Goal: Information Seeking & Learning: Compare options

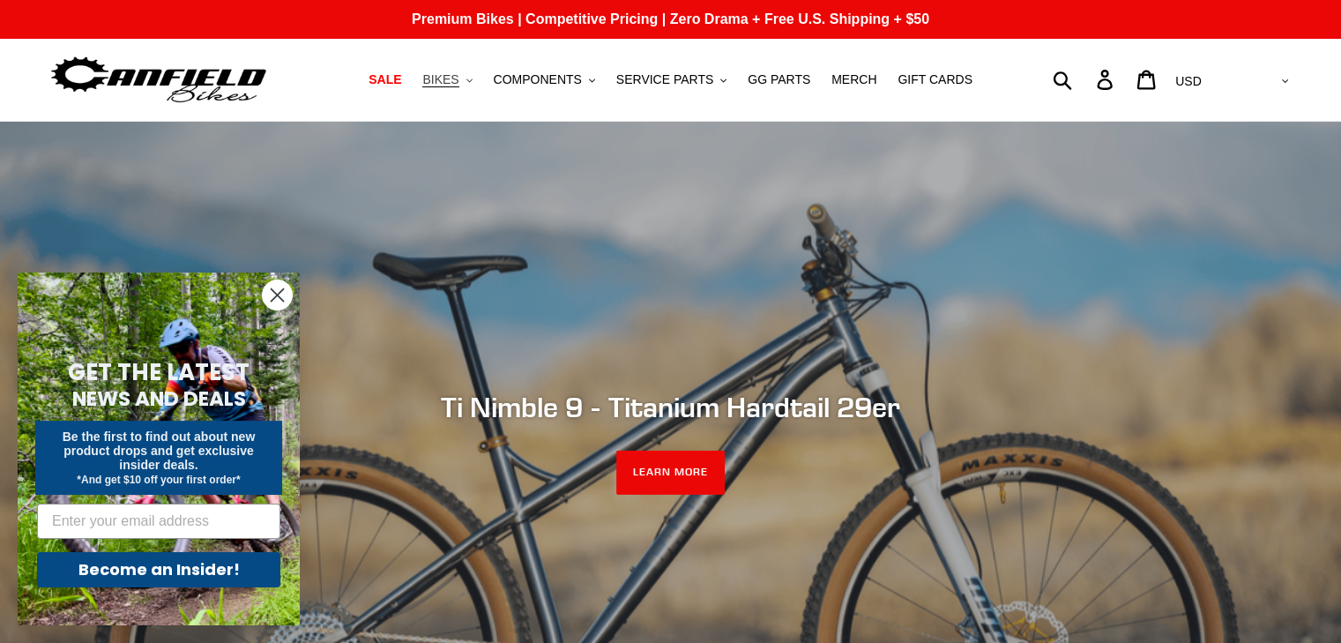
click at [453, 77] on span "BIKES" at bounding box center [440, 79] width 36 height 15
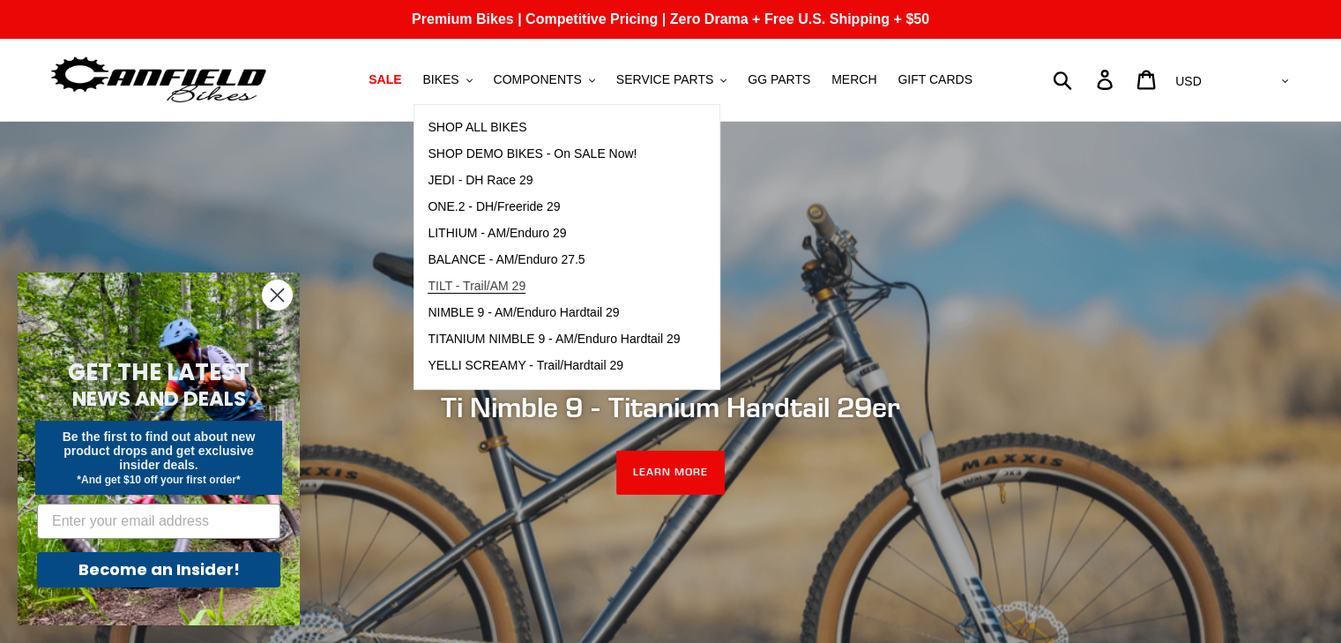
click at [482, 295] on link "TILT - Trail/AM 29" at bounding box center [554, 286] width 279 height 26
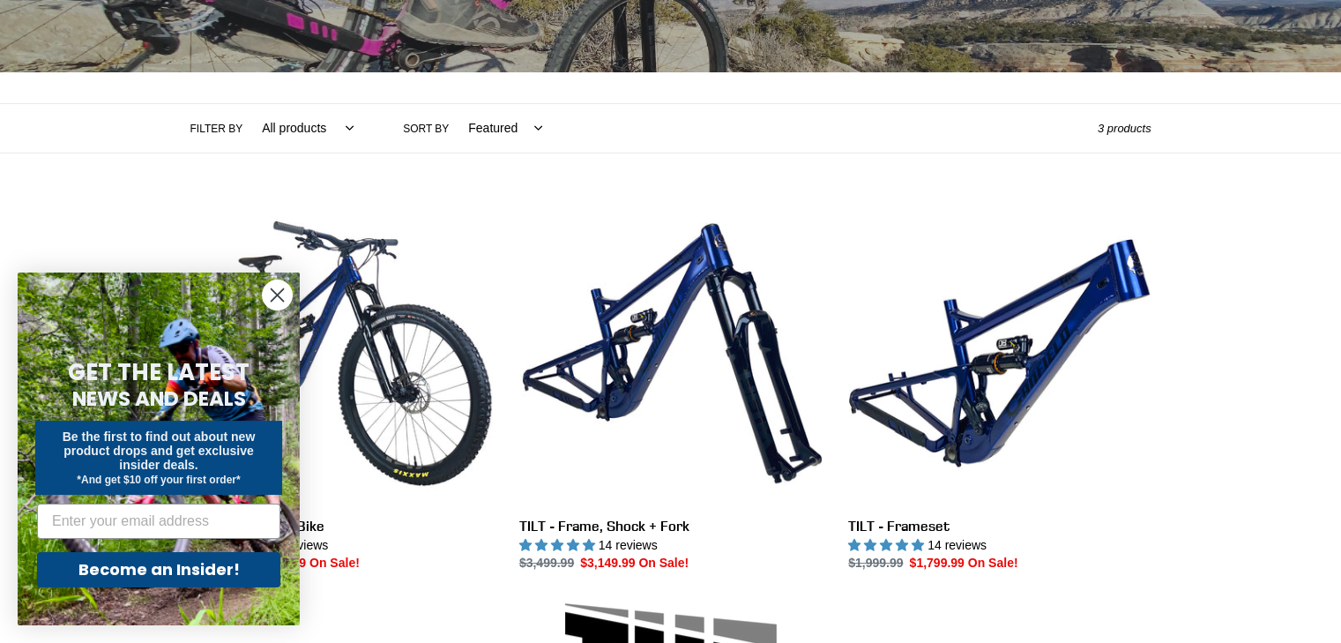
scroll to position [315, 0]
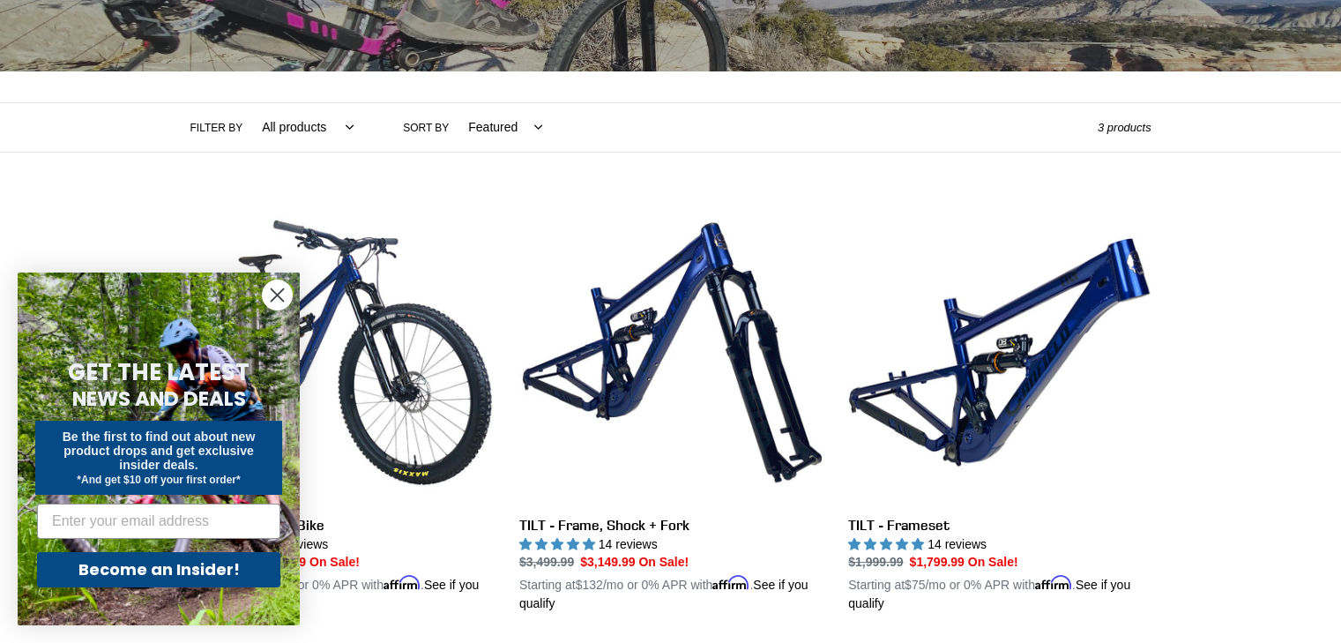
click at [279, 286] on circle "Close dialog" at bounding box center [277, 294] width 29 height 29
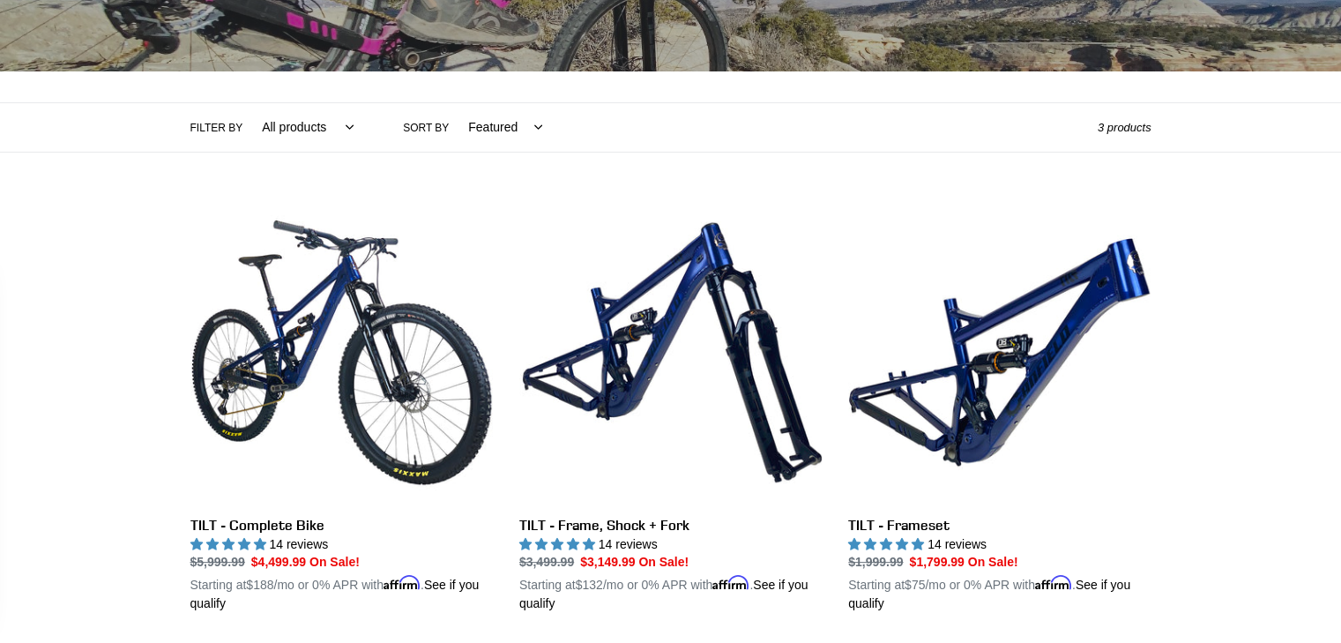
scroll to position [0, 0]
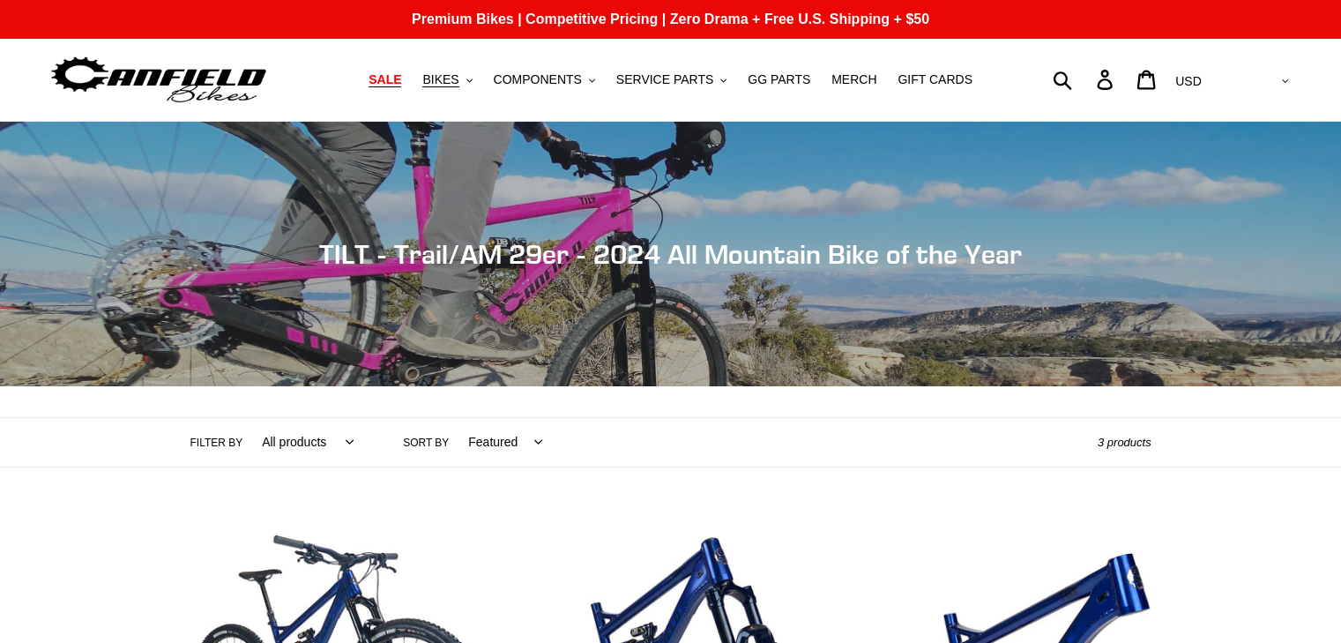
click at [401, 79] on span "SALE" at bounding box center [385, 79] width 33 height 15
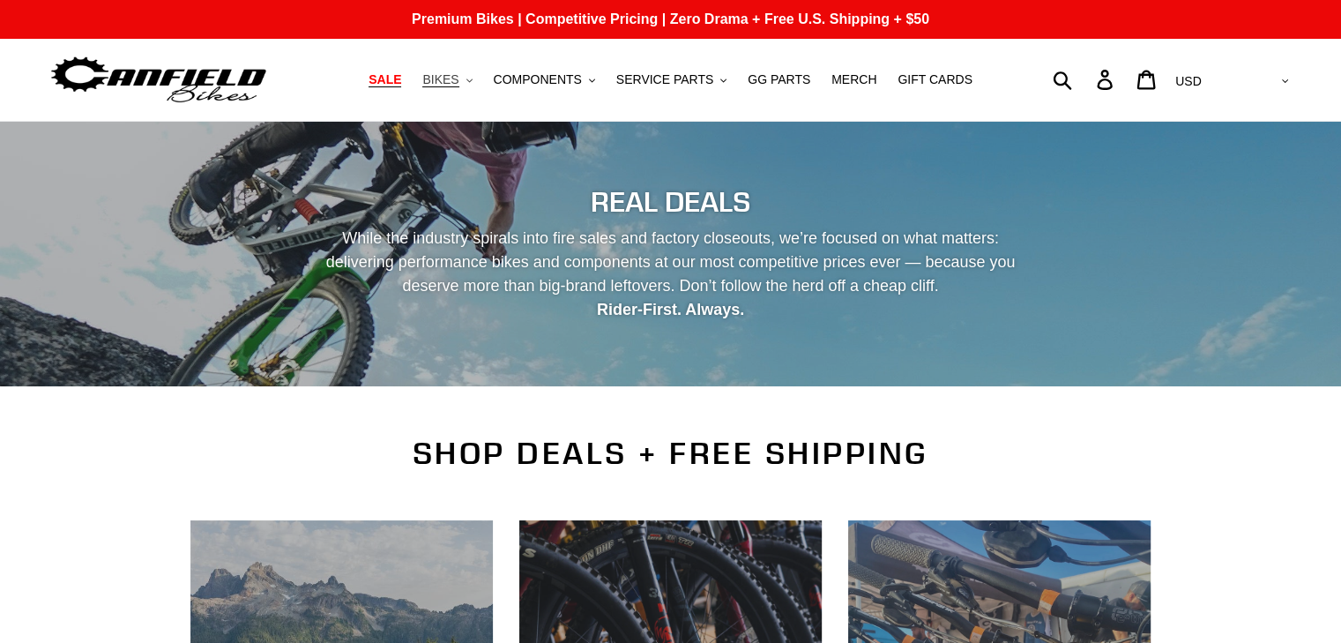
click at [478, 91] on button "BIKES .cls-1{fill:#231f20}" at bounding box center [447, 80] width 67 height 24
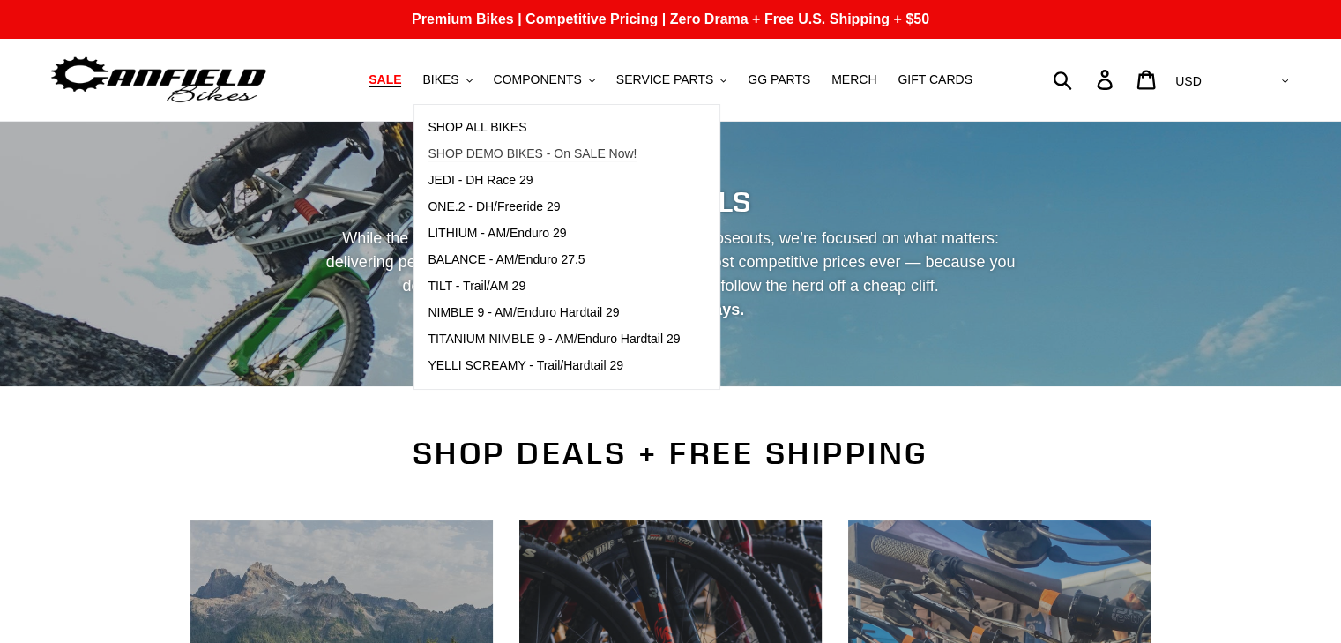
click at [497, 153] on span "SHOP DEMO BIKES - On SALE Now!" at bounding box center [532, 153] width 209 height 15
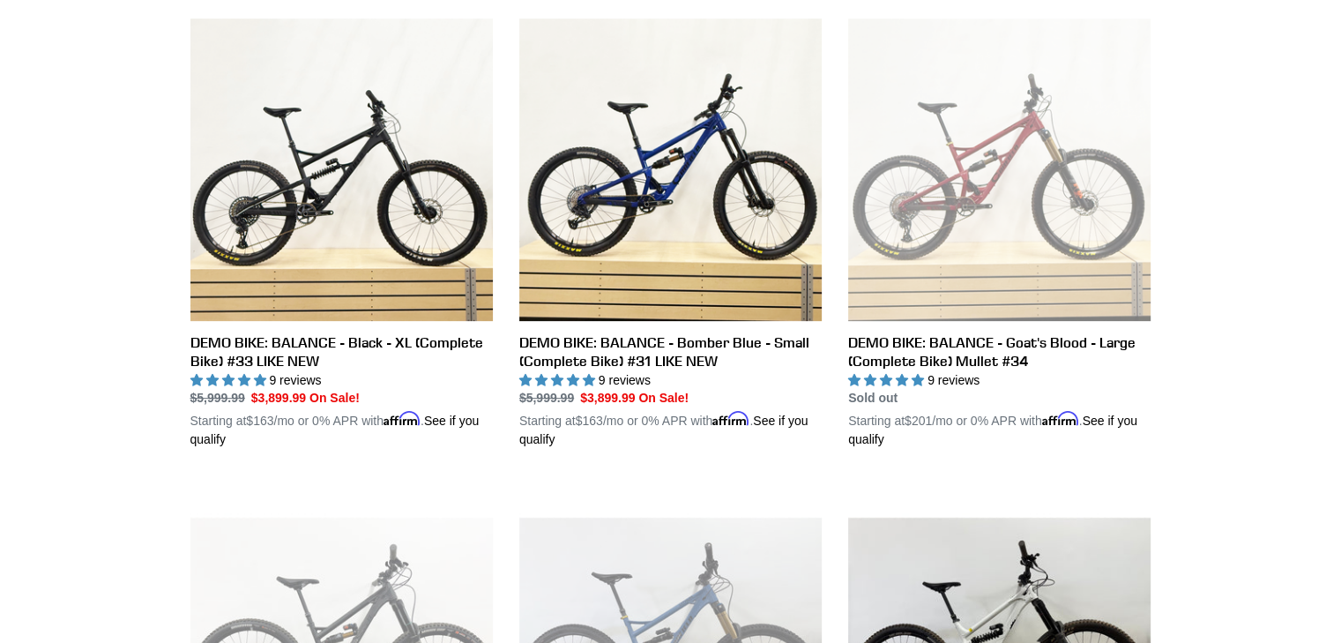
scroll to position [498, 0]
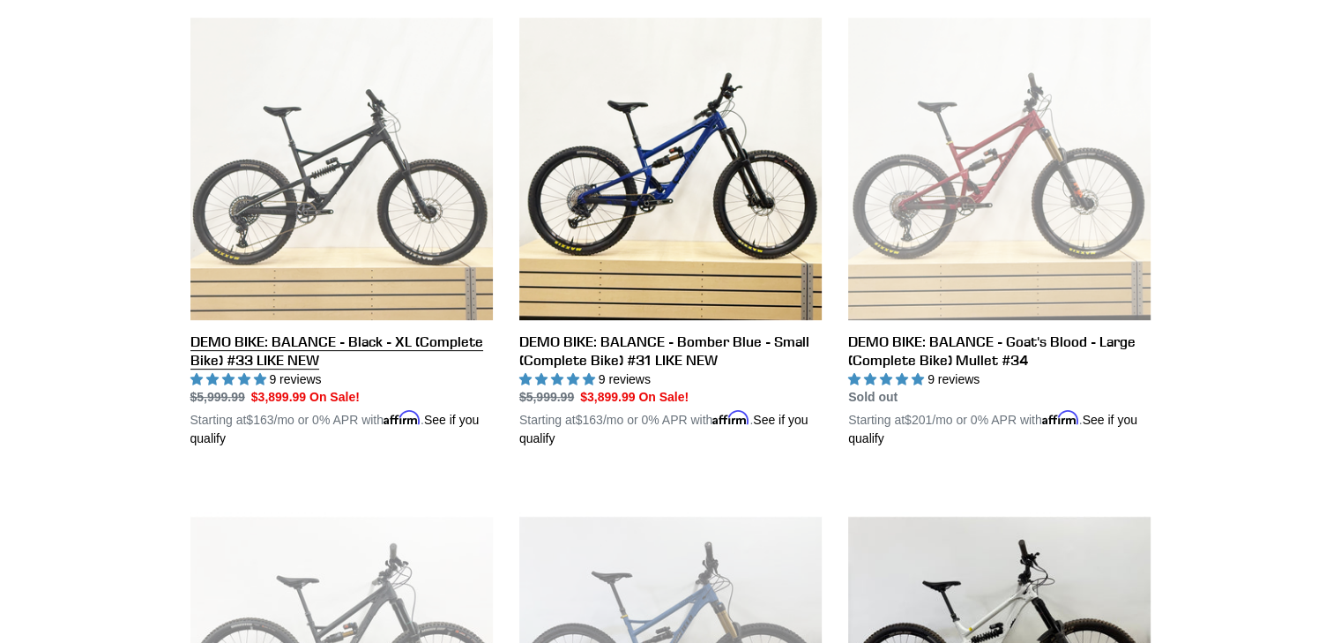
click at [292, 198] on link "DEMO BIKE: BALANCE - Black - XL (Complete Bike) #33 LIKE NEW" at bounding box center [341, 233] width 302 height 431
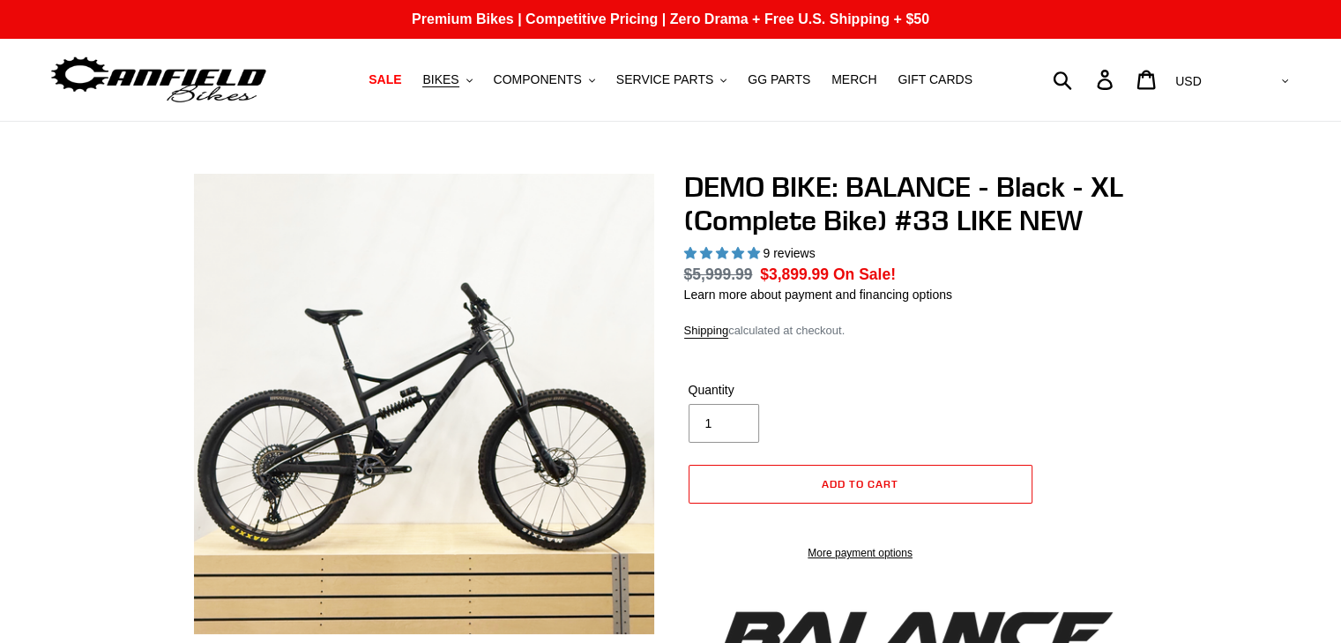
select select "highest-rating"
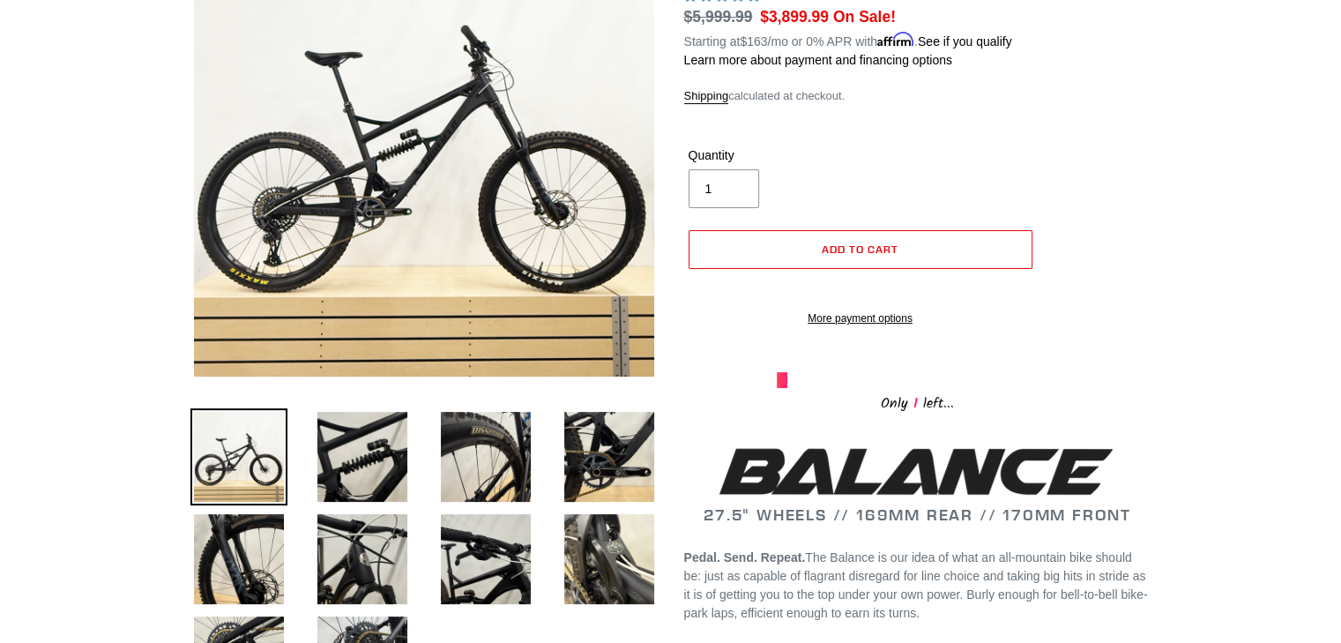
scroll to position [279, 0]
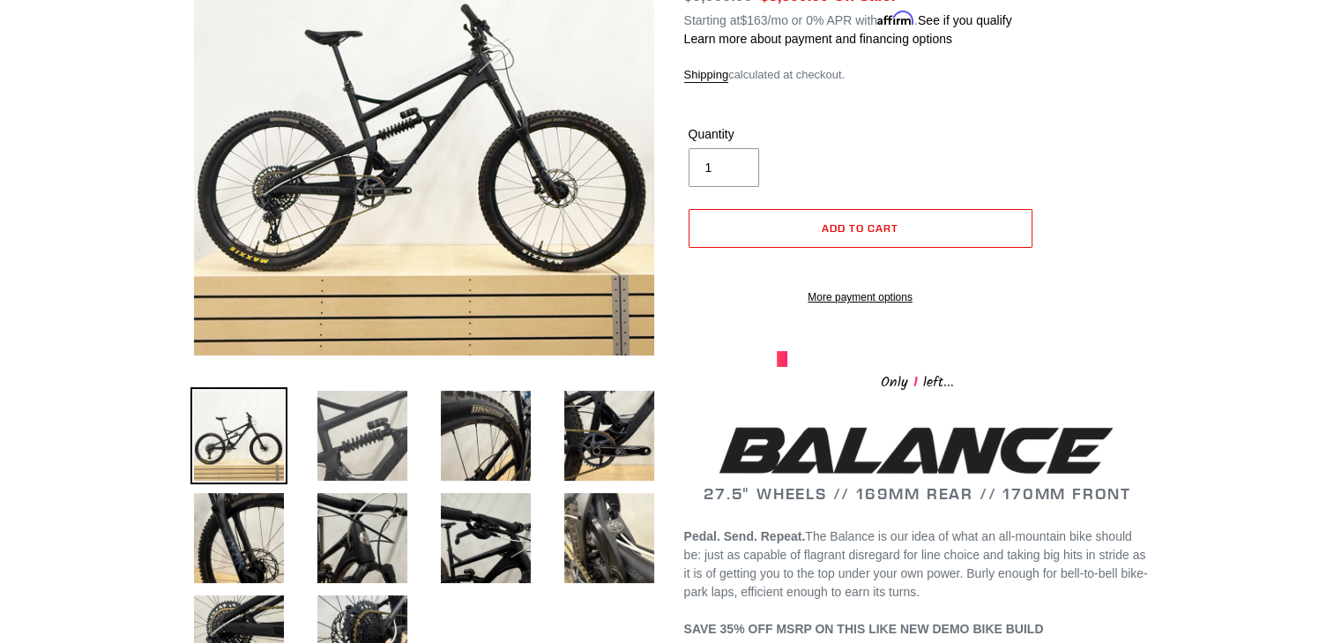
click at [346, 450] on img at bounding box center [362, 435] width 97 height 97
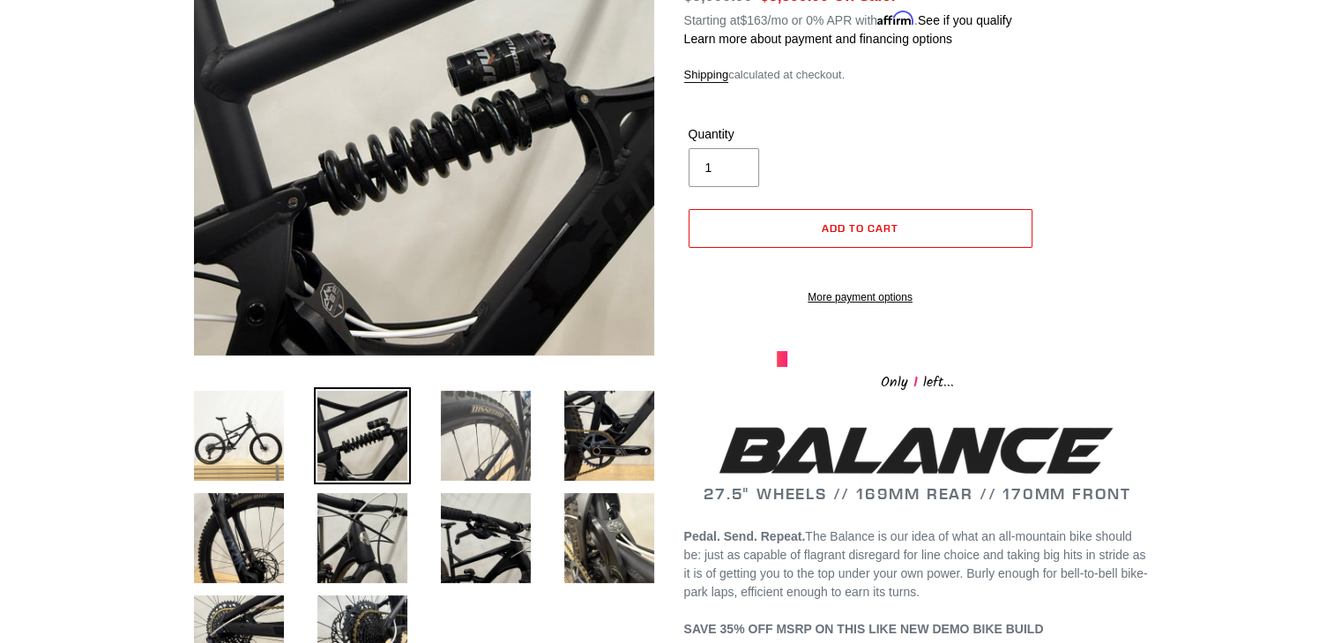
click at [450, 438] on img at bounding box center [485, 435] width 97 height 97
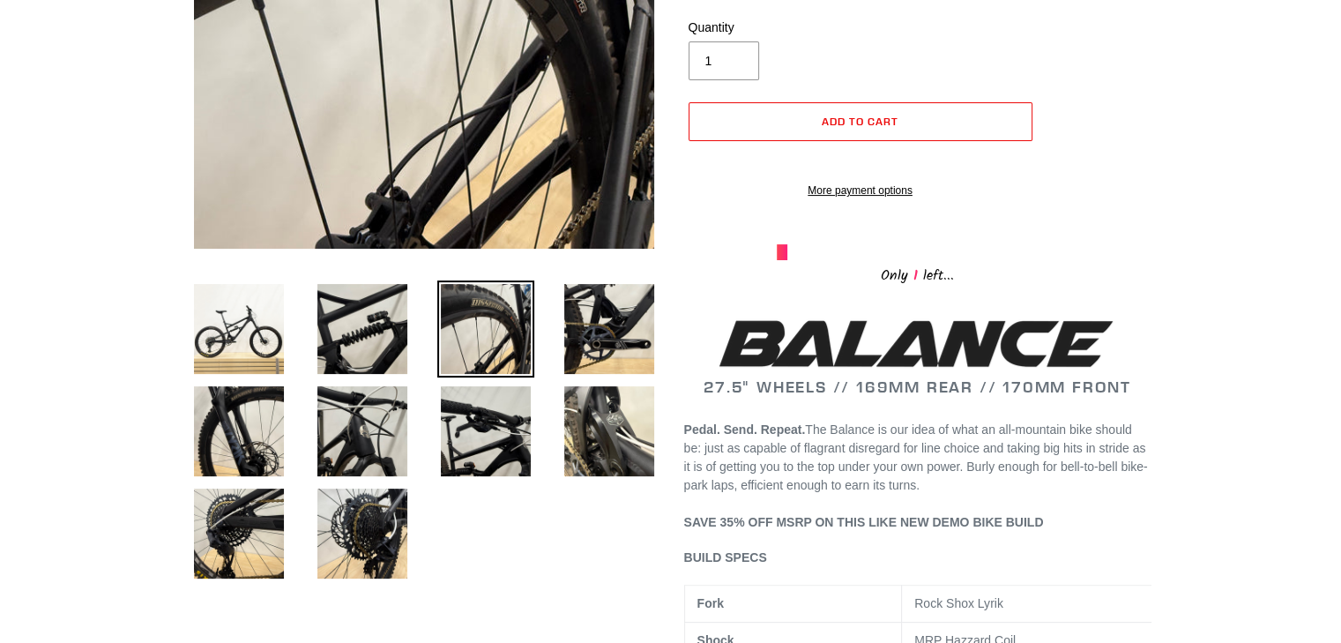
scroll to position [428, 0]
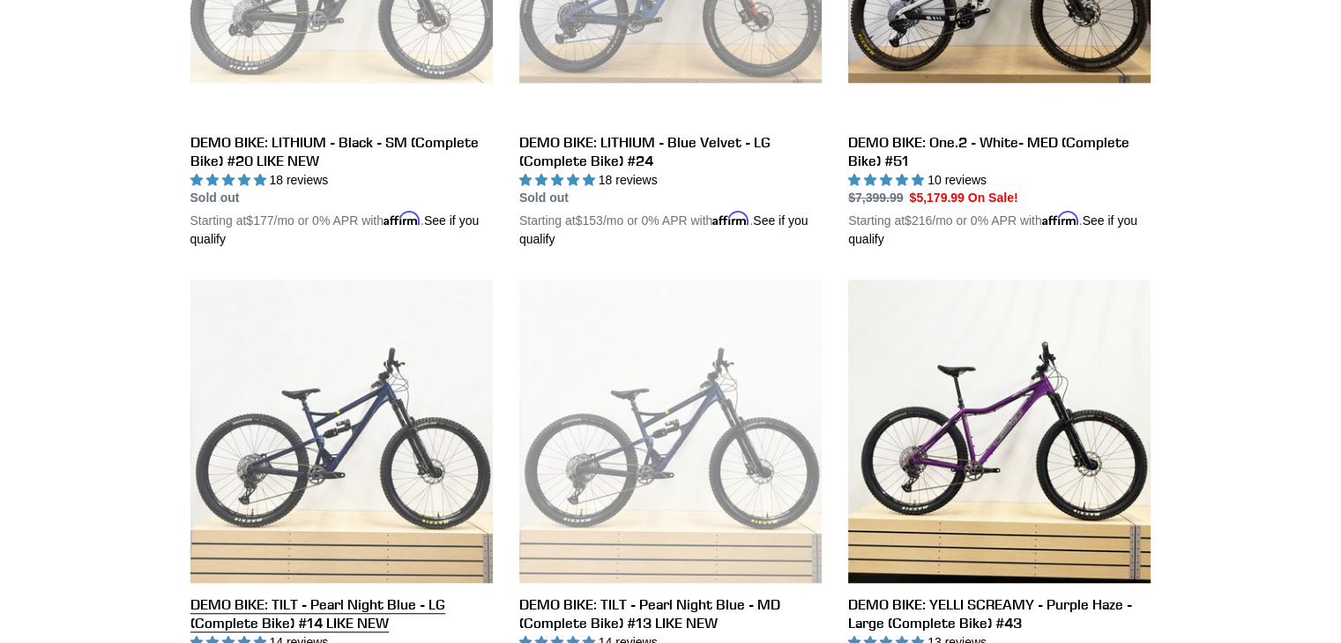
scroll to position [1200, 0]
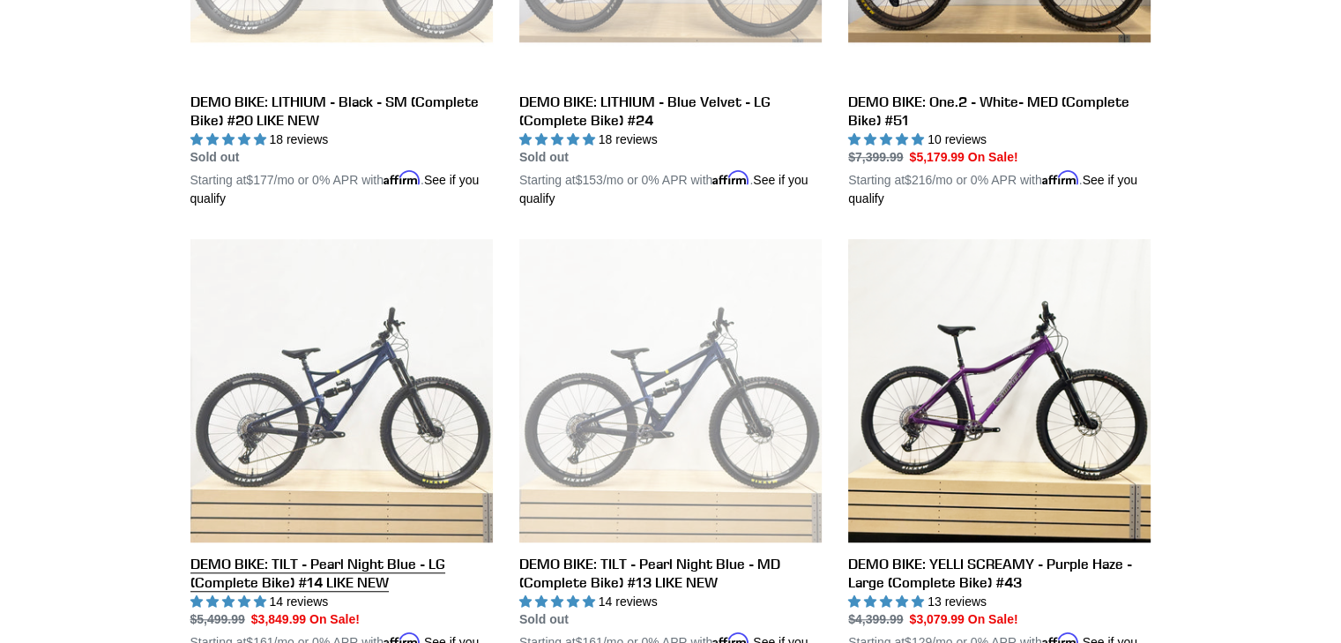
click at [340, 286] on link "DEMO BIKE: TILT - Pearl Night Blue - LG (Complete Bike) #14 LIKE NEW" at bounding box center [341, 454] width 302 height 431
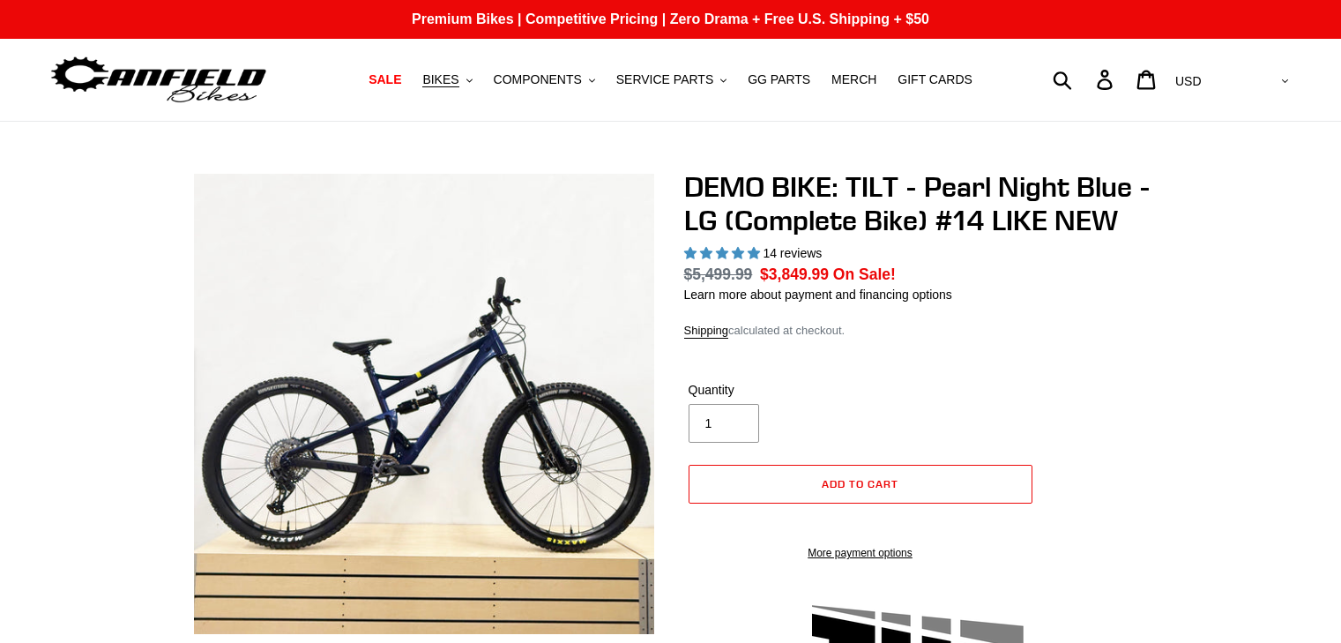
select select "highest-rating"
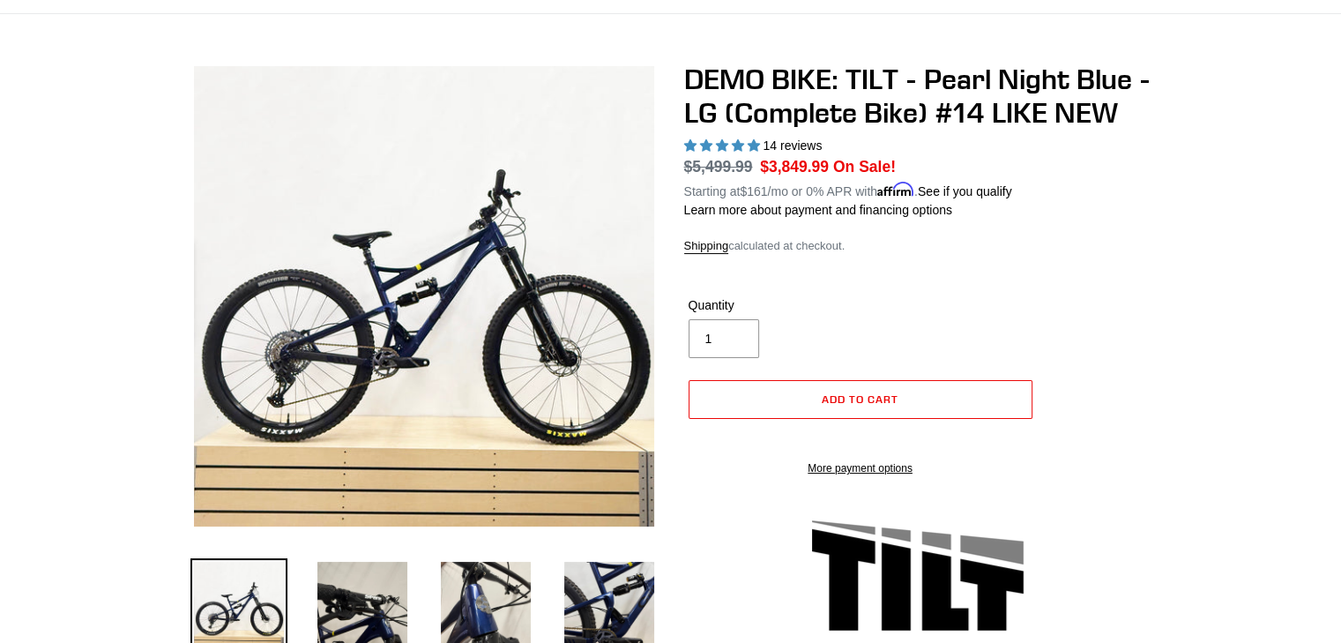
click at [395, 368] on img at bounding box center [508, 99] width 1806 height 1806
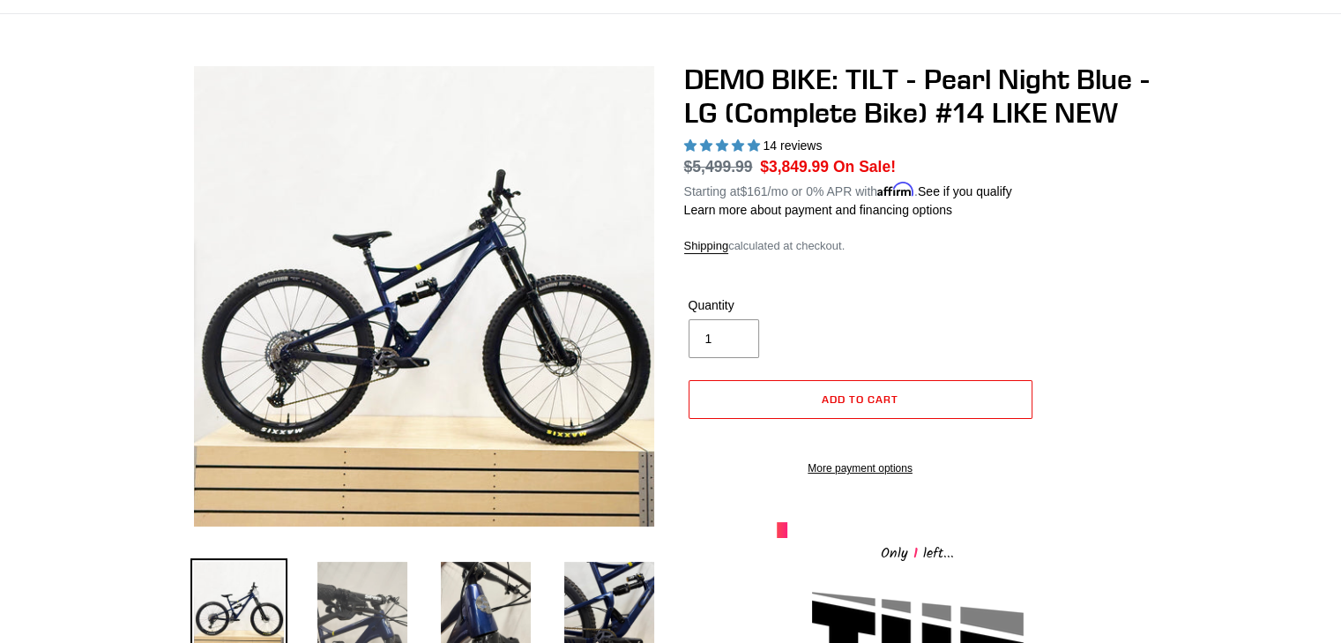
click at [359, 579] on img at bounding box center [362, 606] width 97 height 97
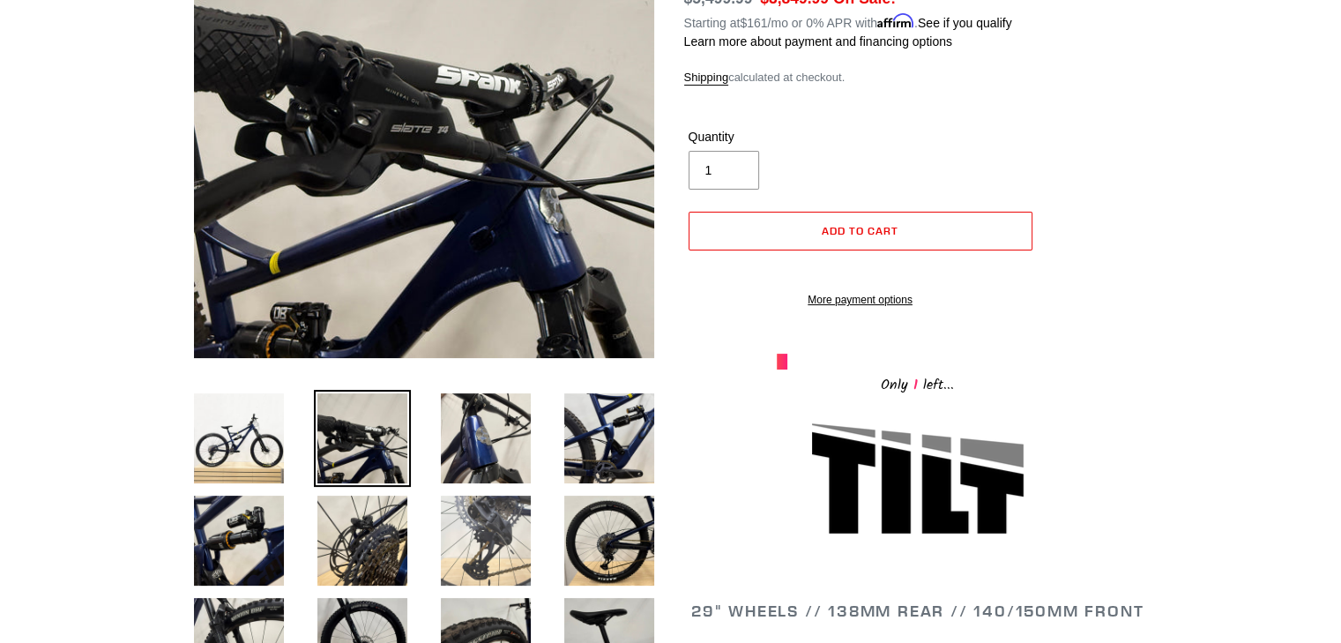
scroll to position [297, 0]
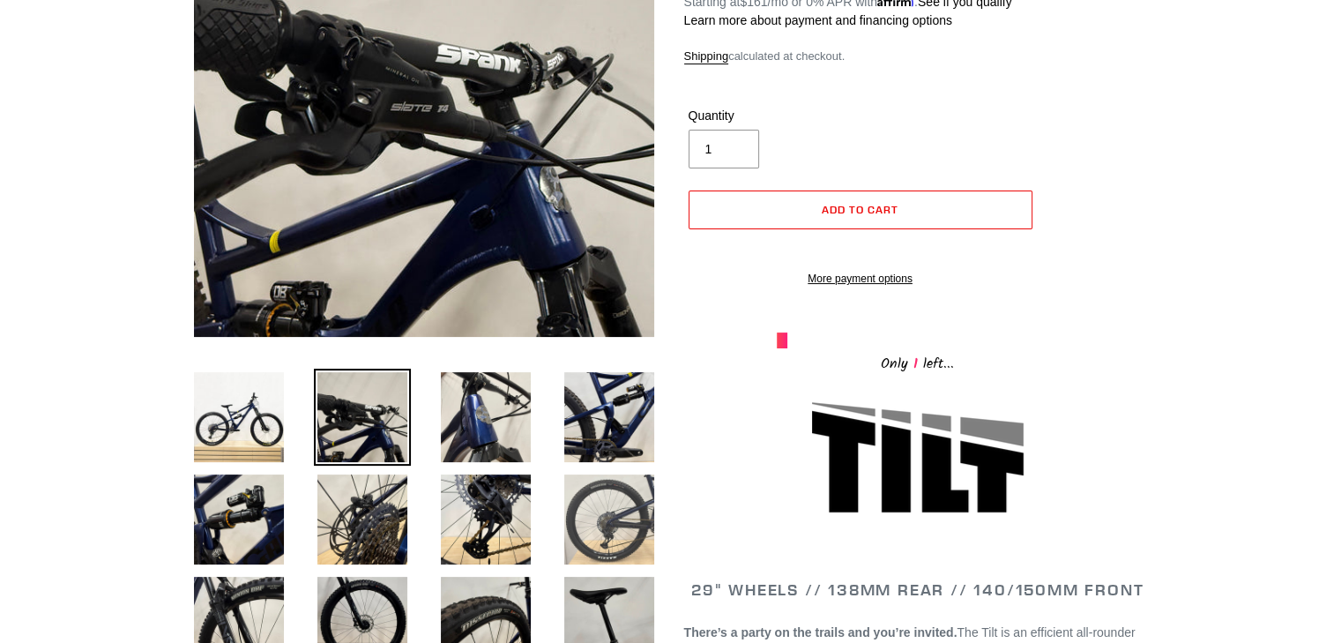
click at [626, 516] on img at bounding box center [609, 519] width 97 height 97
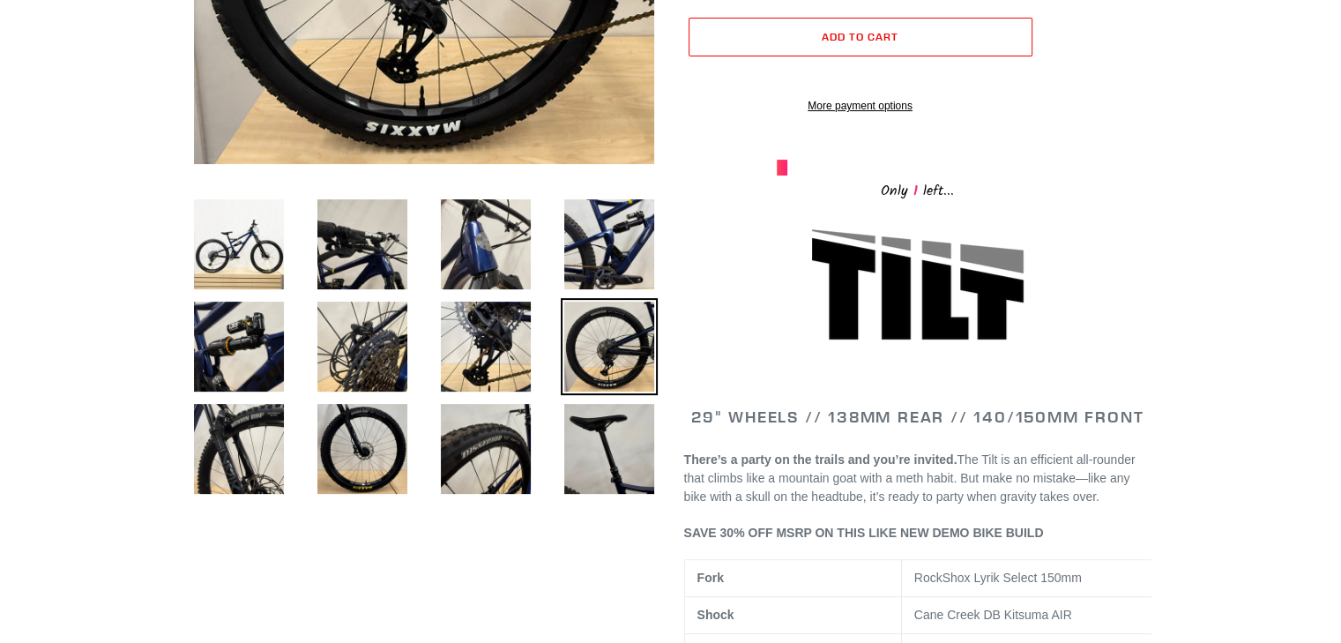
scroll to position [476, 0]
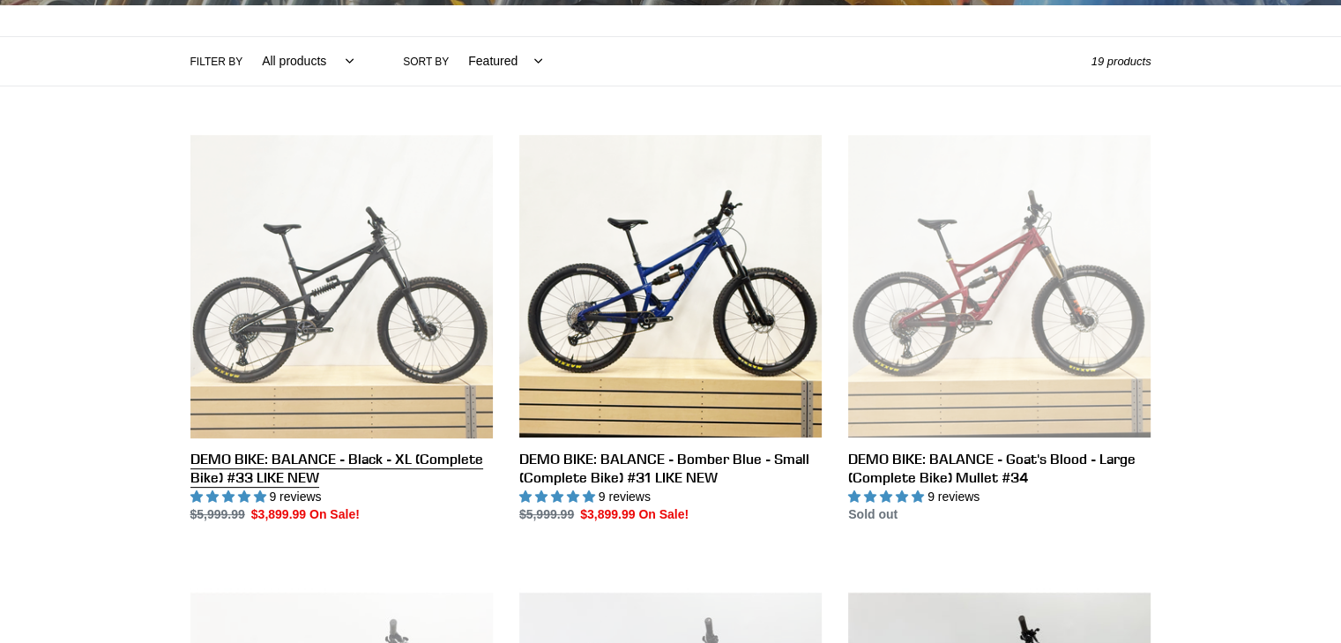
scroll to position [364, 0]
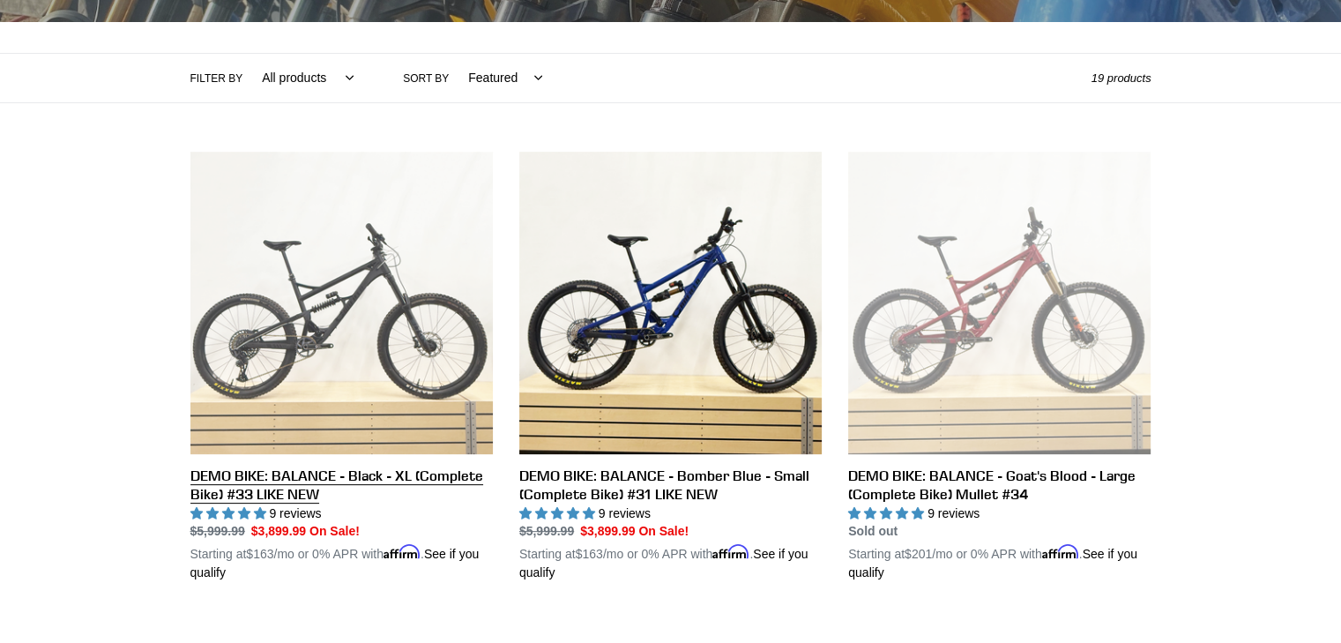
click at [302, 273] on link "DEMO BIKE: BALANCE - Black - XL (Complete Bike) #33 LIKE NEW" at bounding box center [341, 367] width 302 height 431
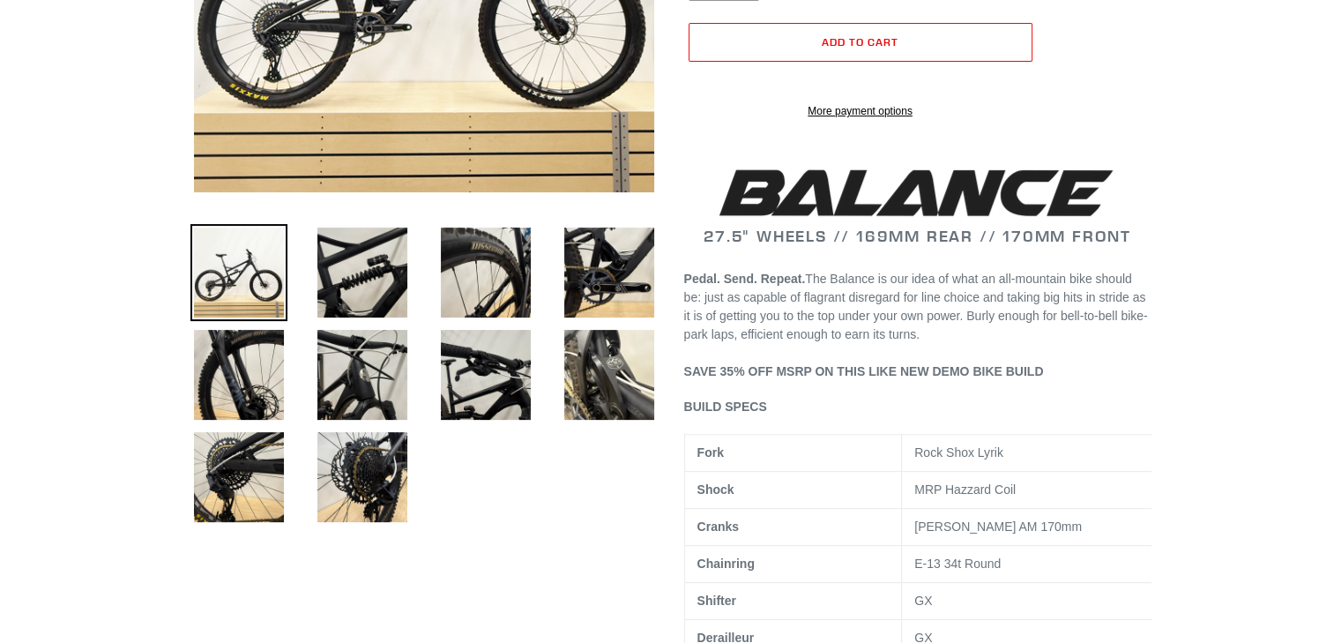
select select "highest-rating"
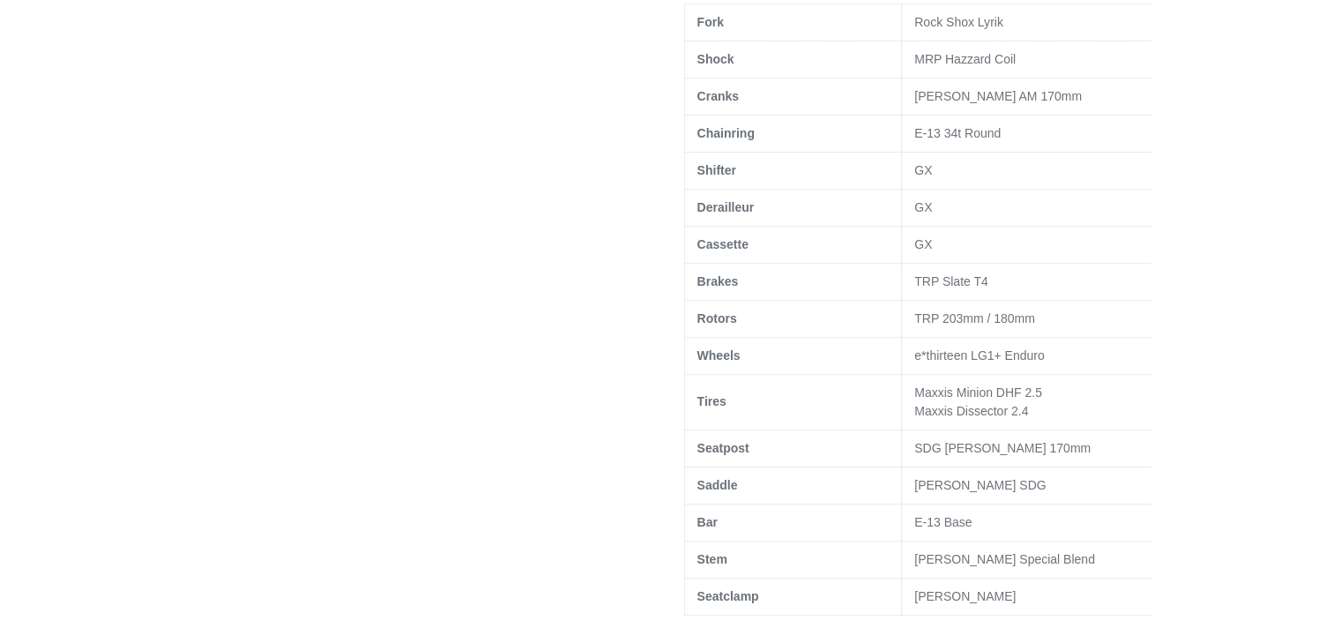
scroll to position [967, 0]
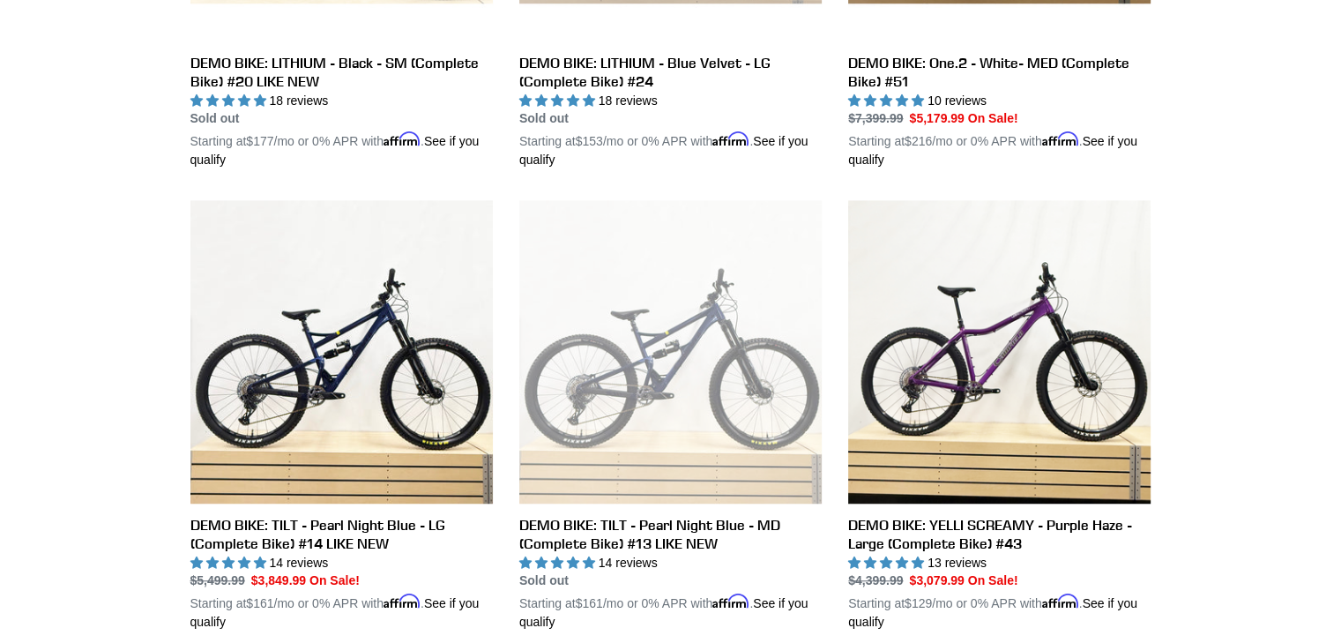
scroll to position [1240, 0]
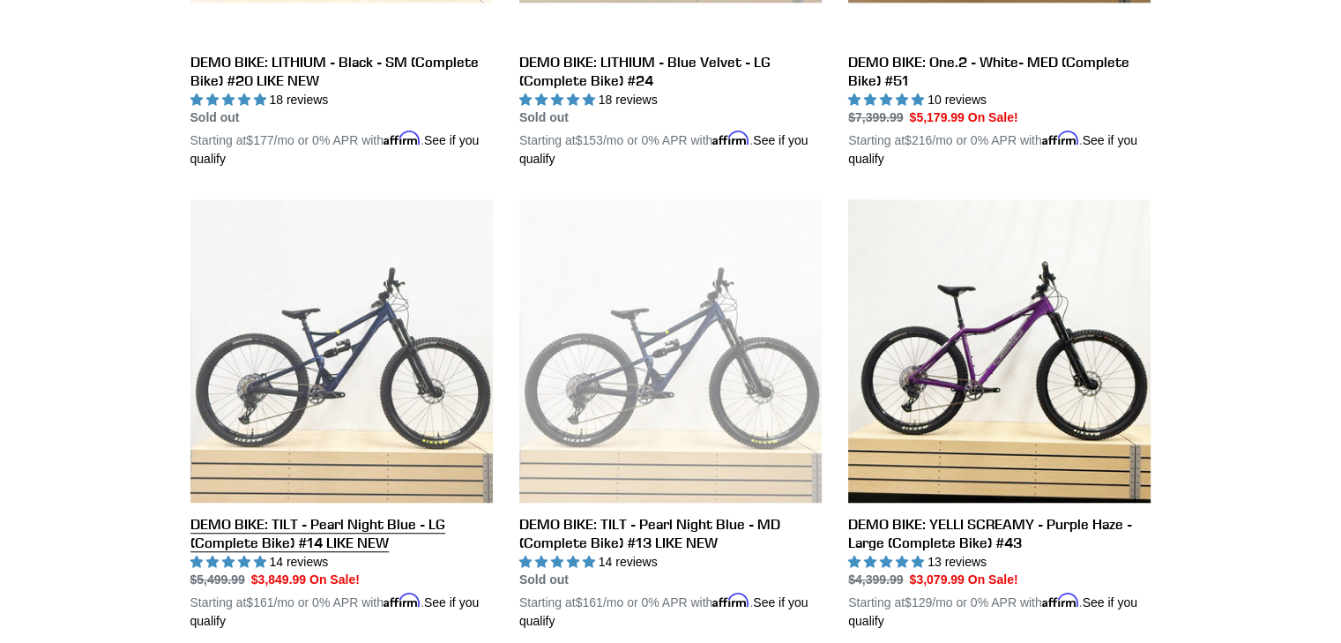
click at [362, 313] on link "DEMO BIKE: TILT - Pearl Night Blue - LG (Complete Bike) #14 LIKE NEW" at bounding box center [341, 414] width 302 height 431
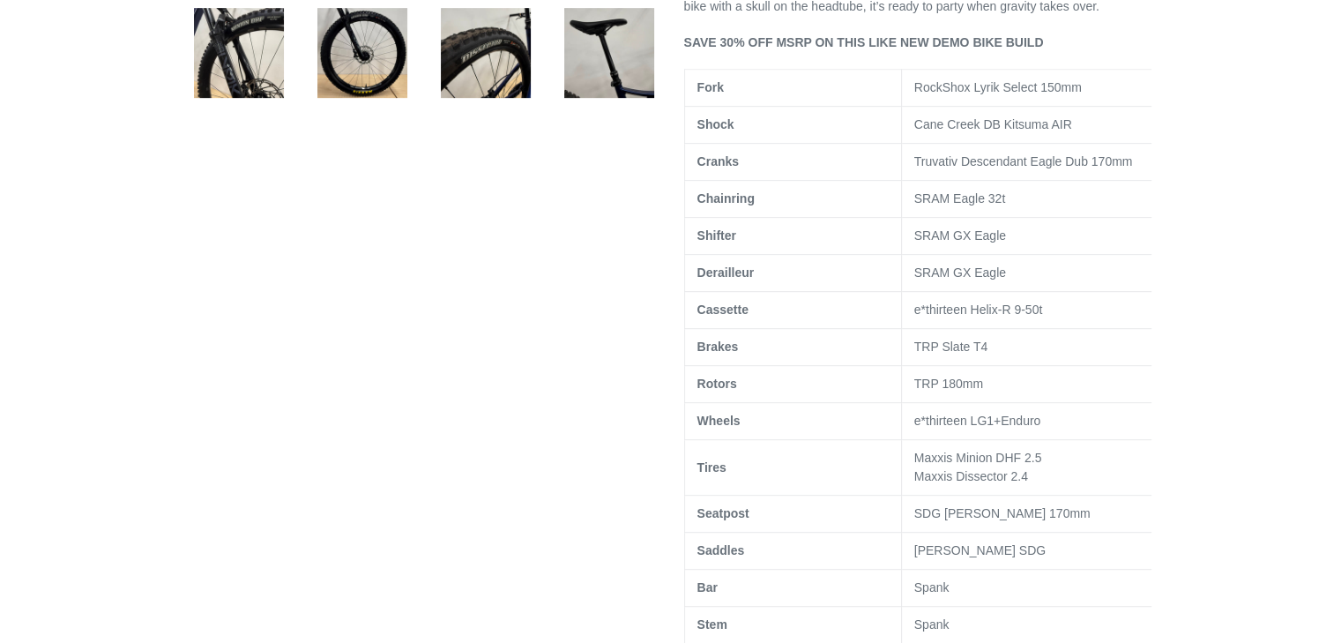
select select "highest-rating"
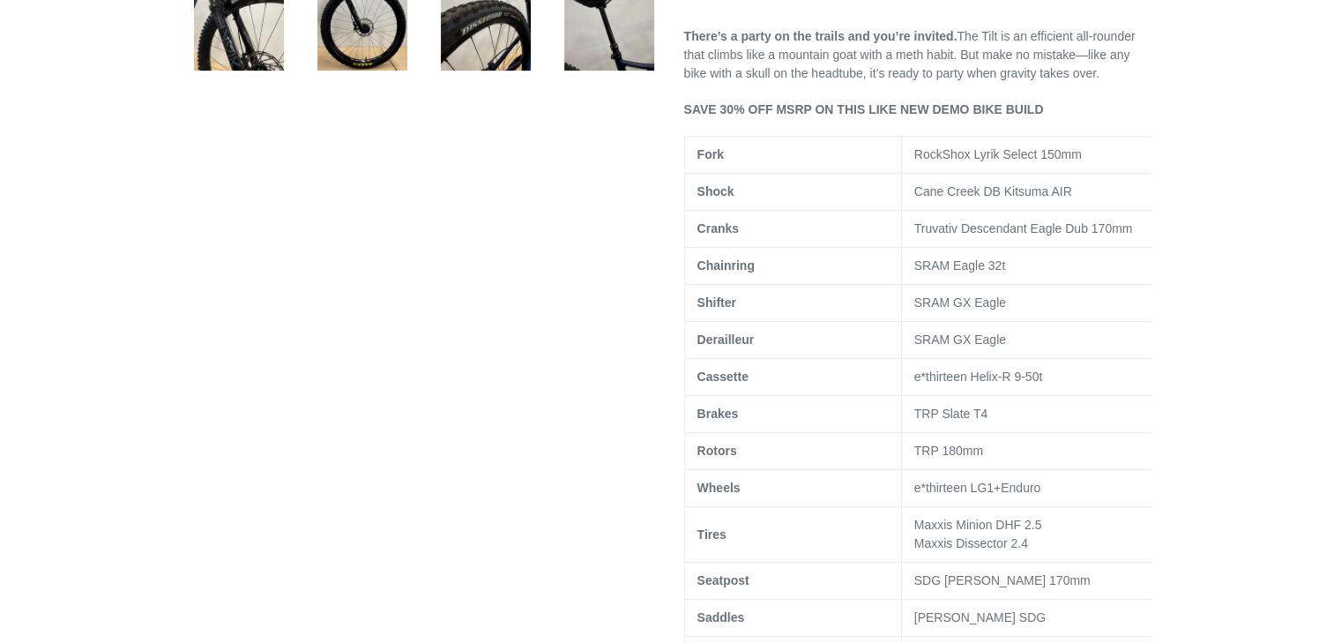
scroll to position [894, 0]
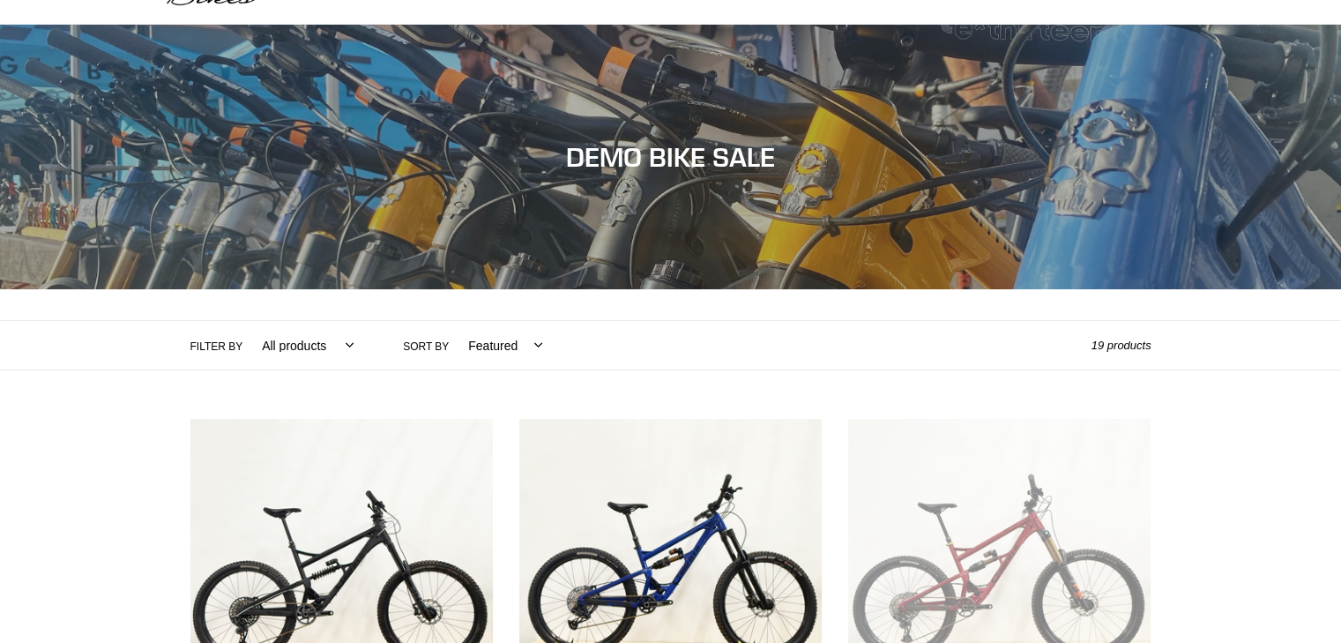
scroll to position [86, 0]
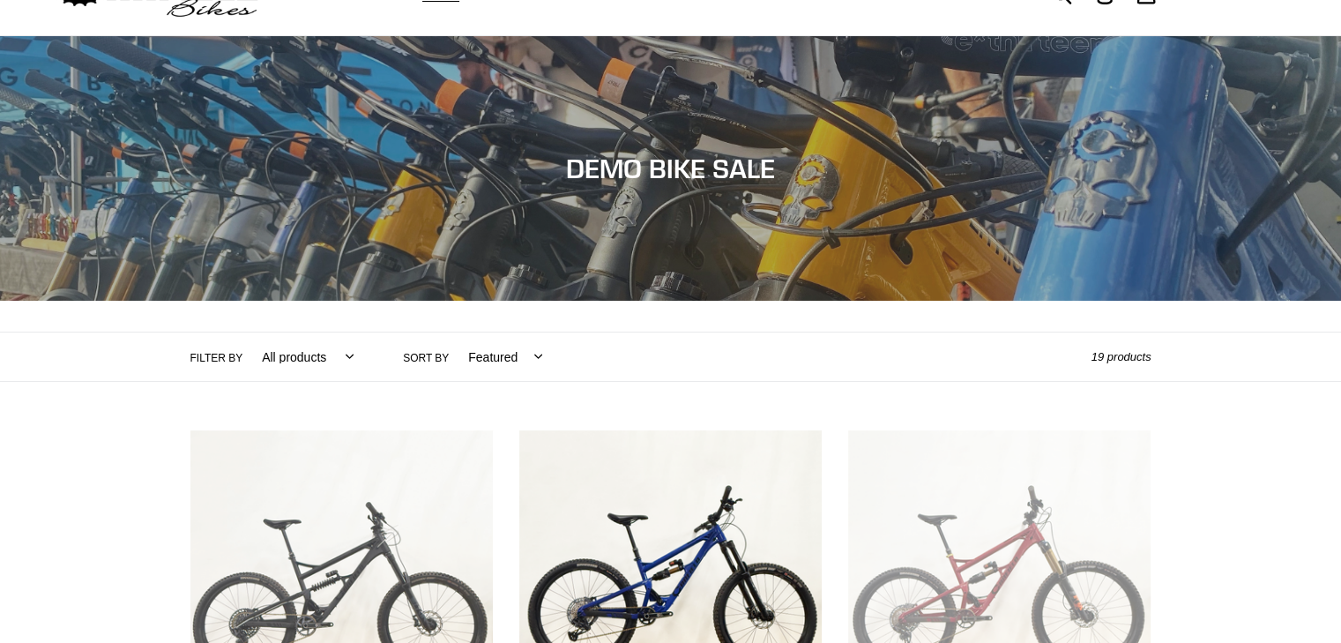
click at [348, 499] on link "DEMO BIKE: BALANCE - Black - XL (Complete Bike) #33 LIKE NEW" at bounding box center [341, 645] width 302 height 431
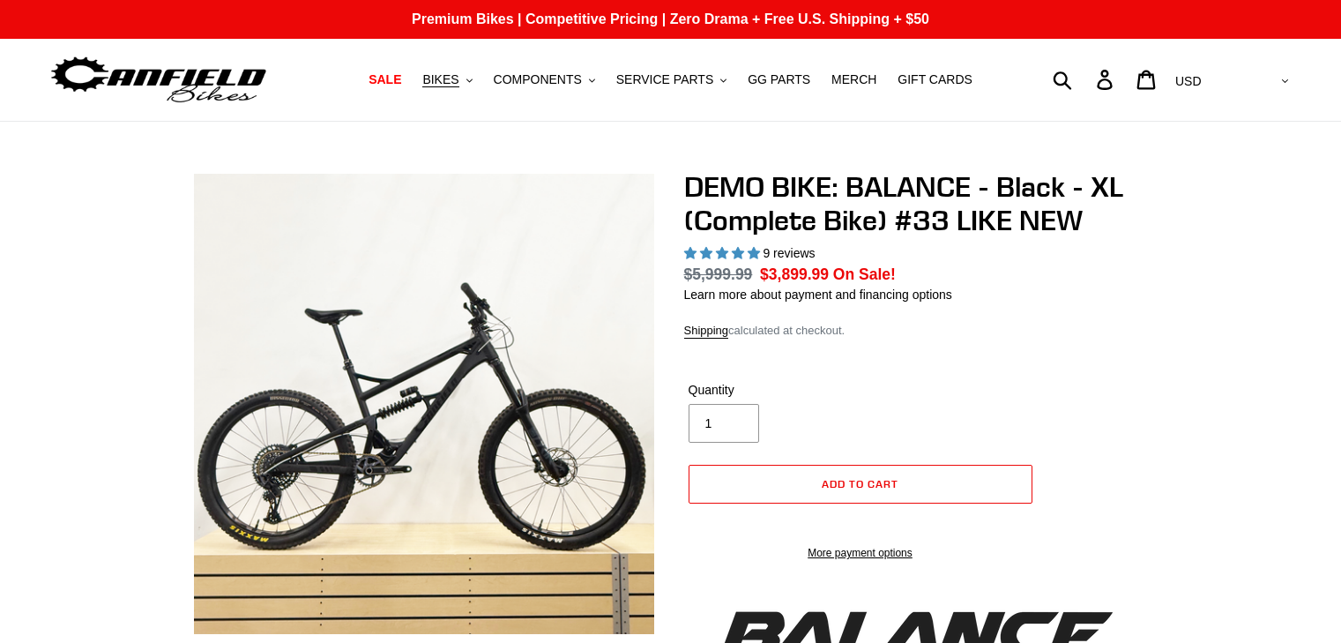
select select "highest-rating"
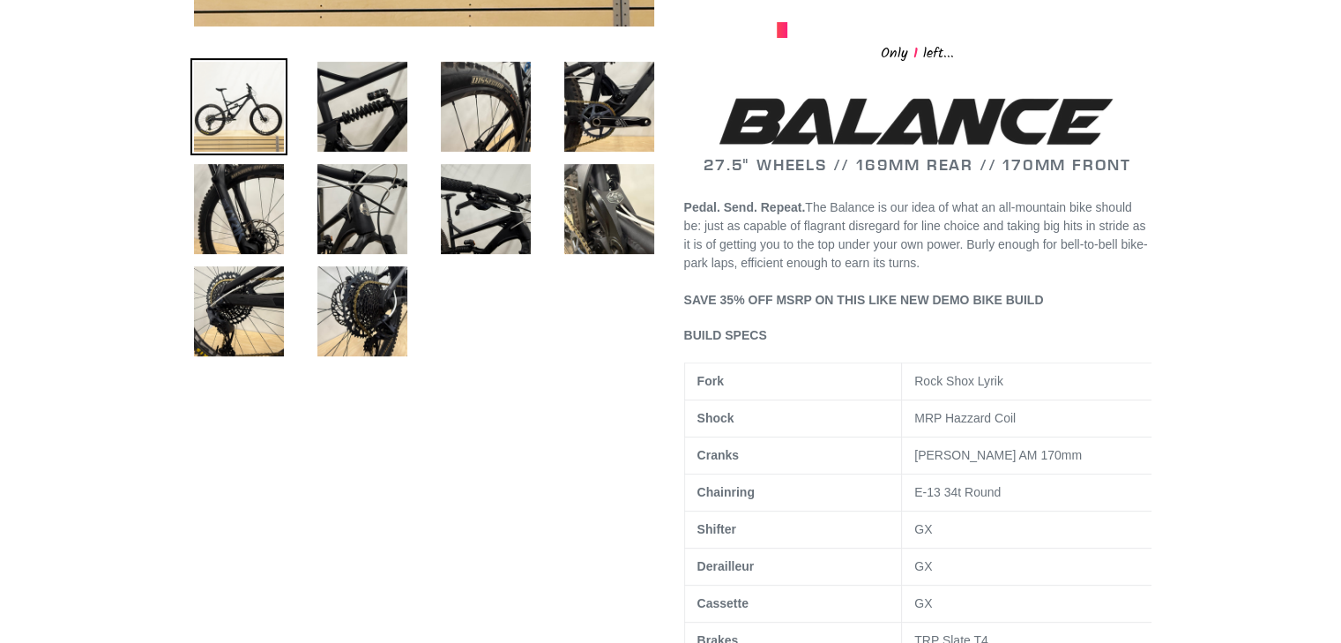
scroll to position [609, 0]
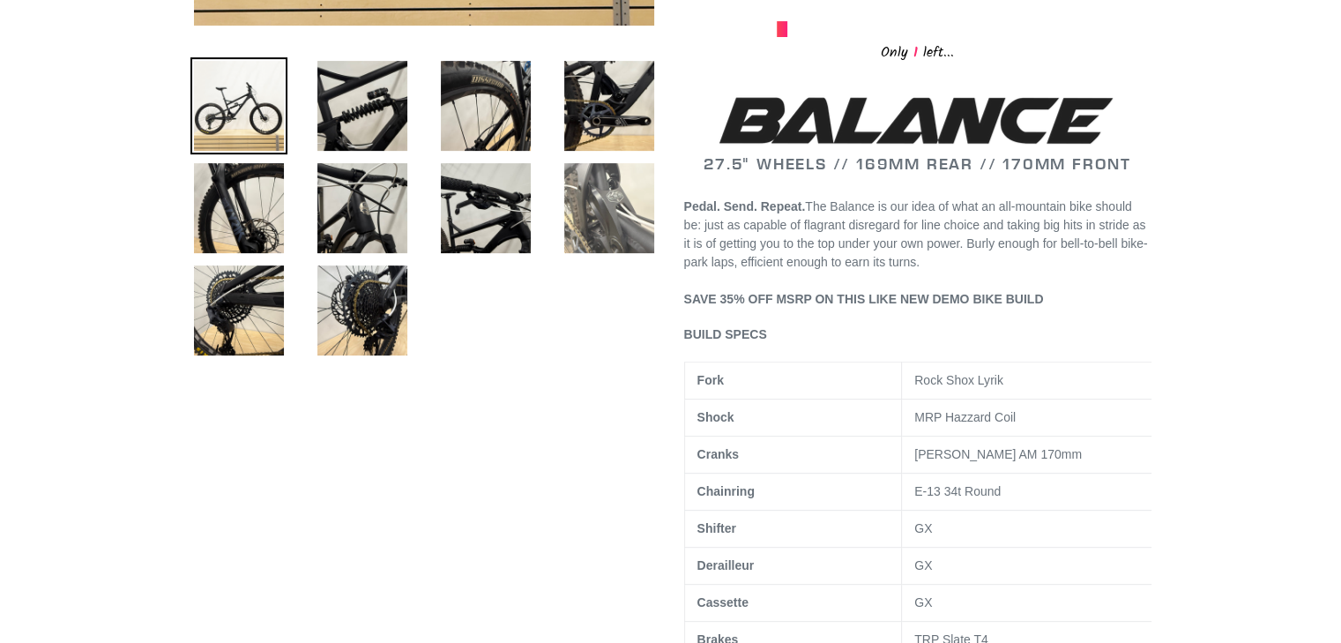
click at [614, 226] on img at bounding box center [609, 208] width 97 height 97
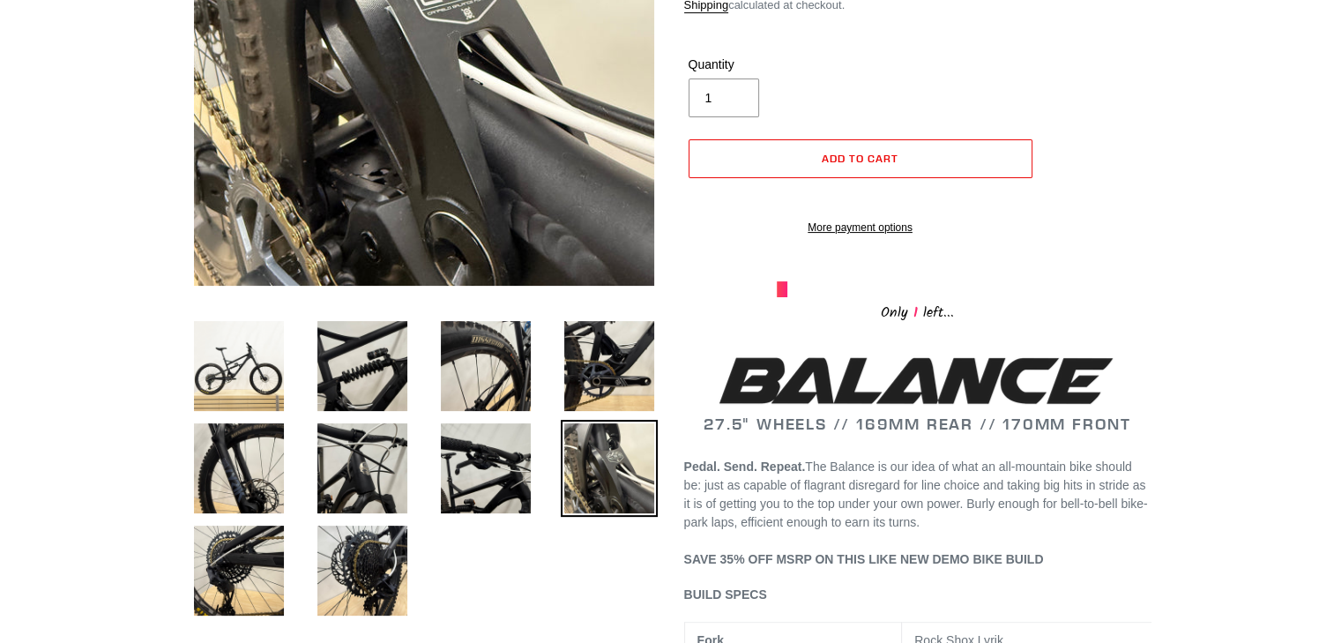
scroll to position [349, 0]
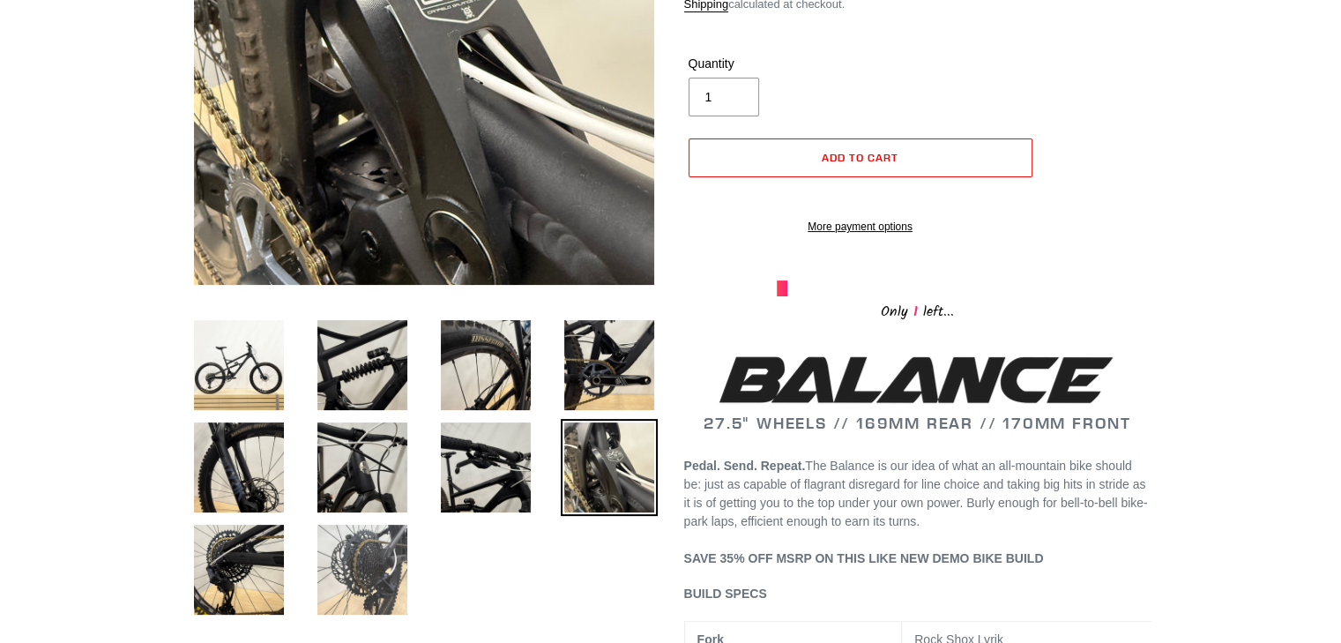
click at [348, 545] on img at bounding box center [362, 569] width 97 height 97
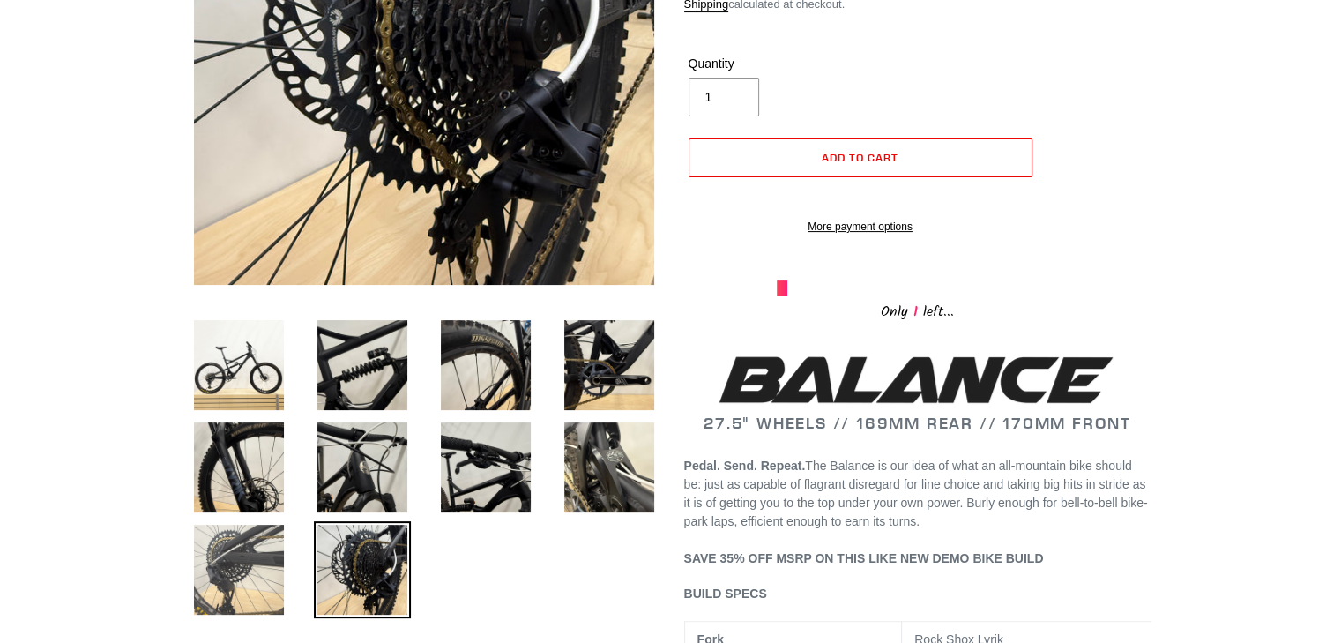
click at [258, 584] on img at bounding box center [238, 569] width 97 height 97
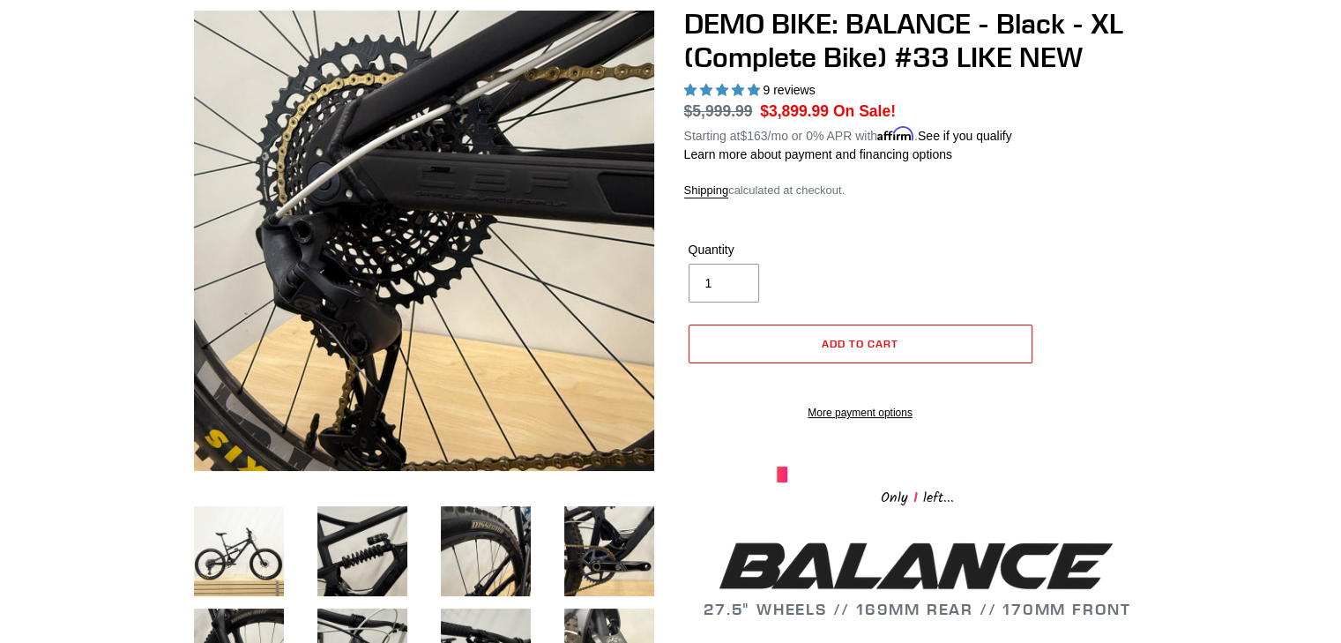
scroll to position [165, 0]
